Goal: Register for event/course

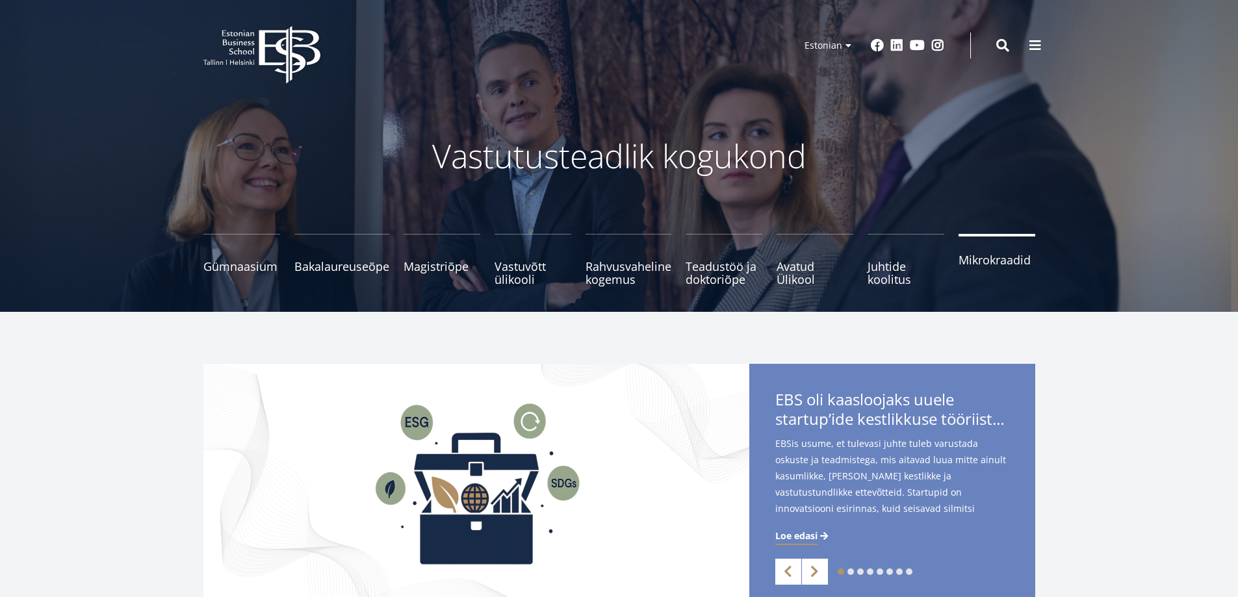
click at [996, 263] on span "Mikrokraadid" at bounding box center [997, 260] width 77 height 13
click at [805, 274] on span "Avatud Ülikool Tutvu ja registreeru" at bounding box center [815, 267] width 77 height 26
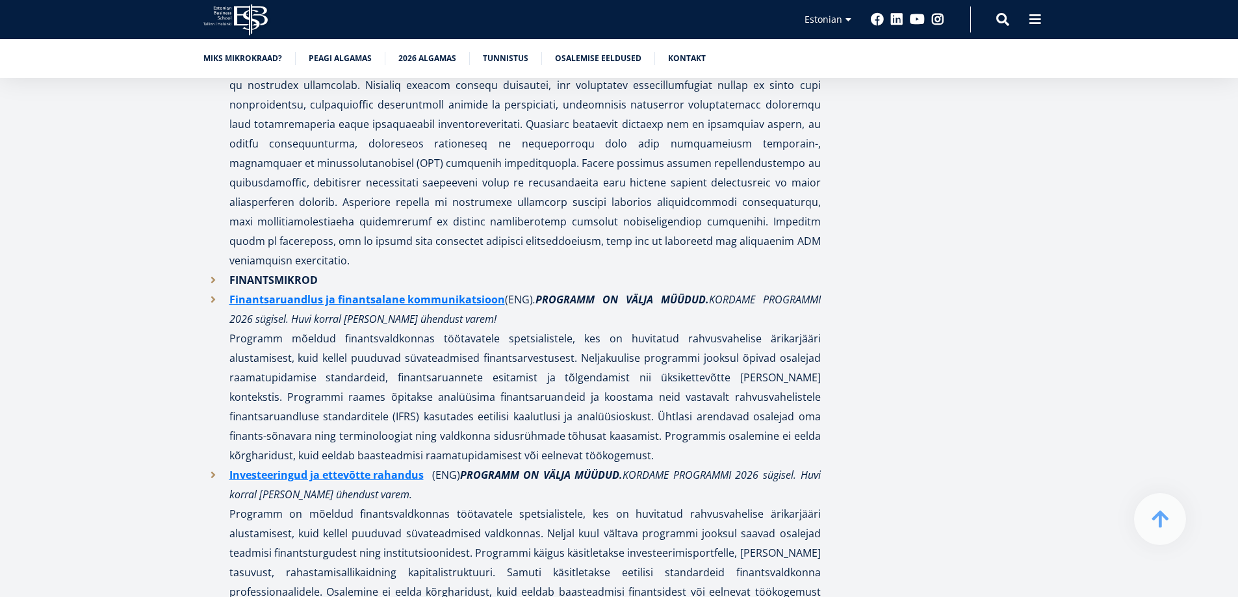
scroll to position [2080, 0]
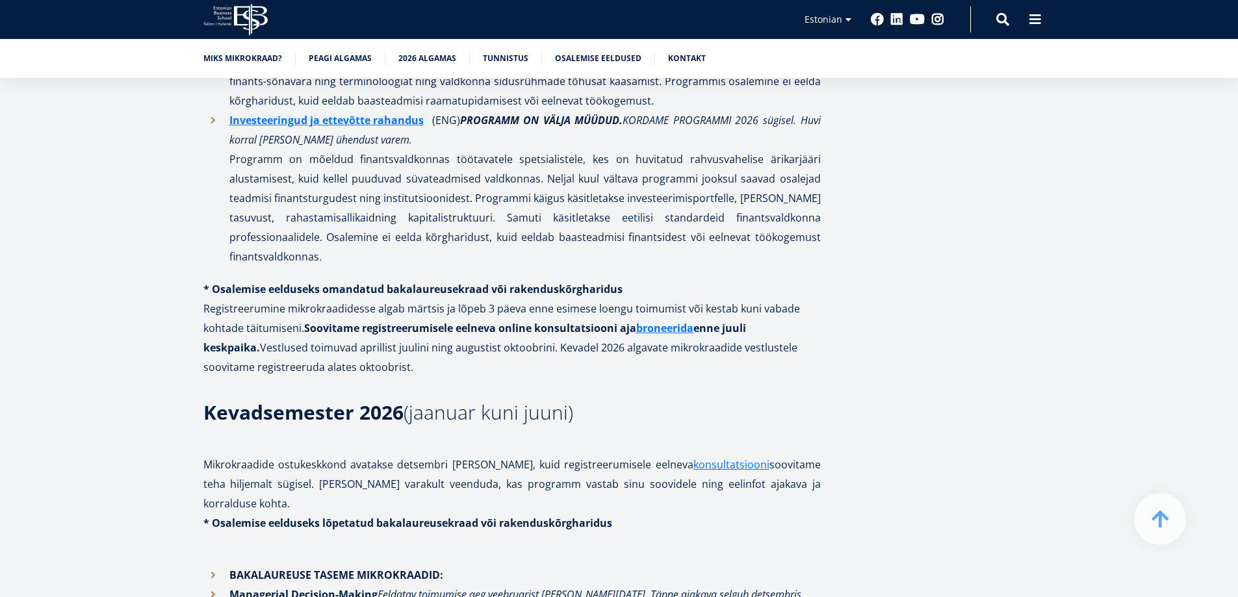
drag, startPoint x: 713, startPoint y: 311, endPoint x: 735, endPoint y: 320, distance: 23.7
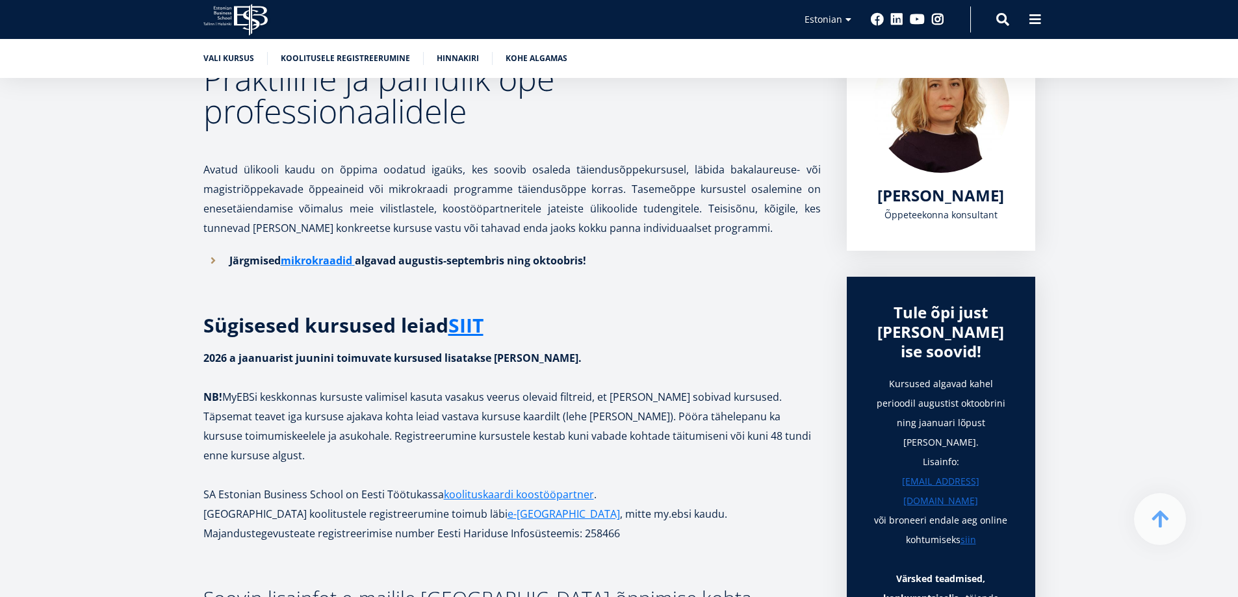
scroll to position [278, 0]
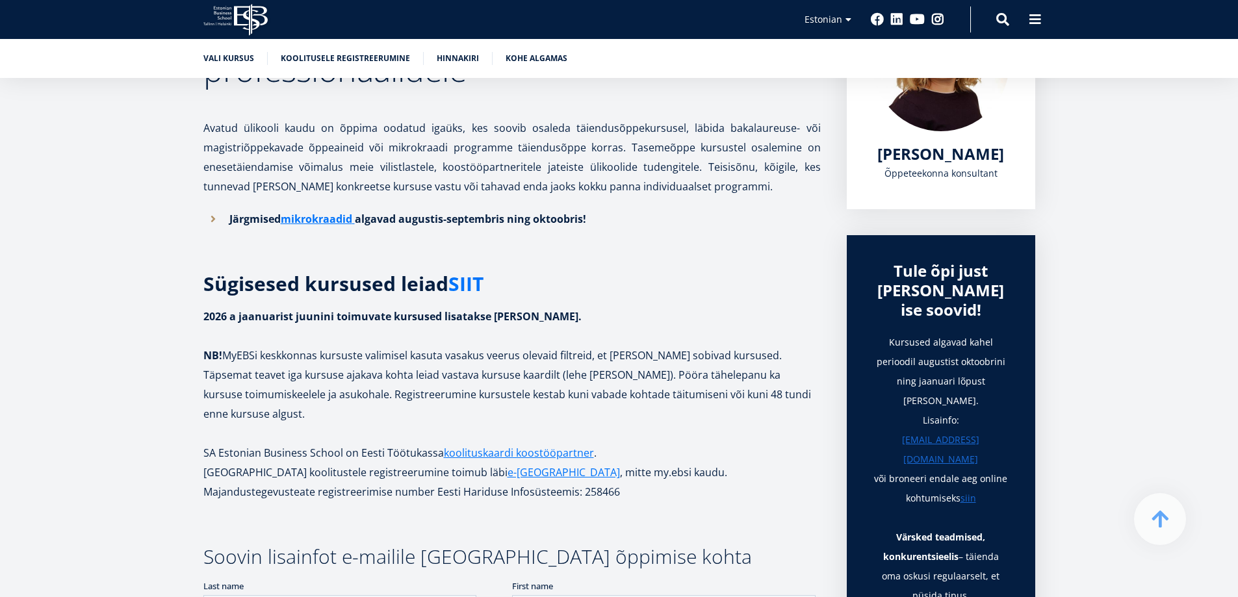
click at [470, 284] on link "SIIT" at bounding box center [466, 284] width 35 height 20
